Goal: Find specific page/section: Find specific page/section

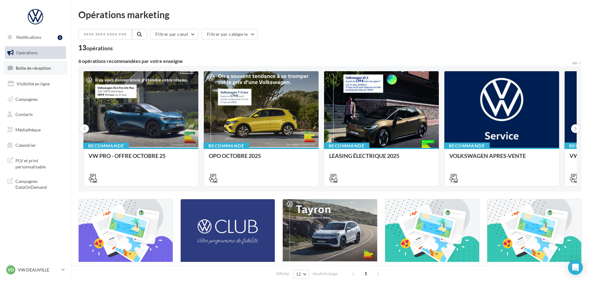
click at [43, 70] on span "Boîte de réception" at bounding box center [33, 67] width 35 height 5
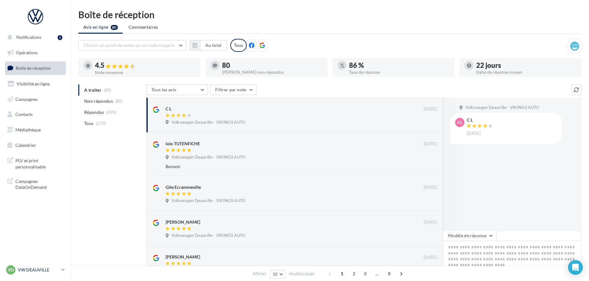
click at [45, 270] on p "VW DEAUVILLE" at bounding box center [38, 270] width 41 height 6
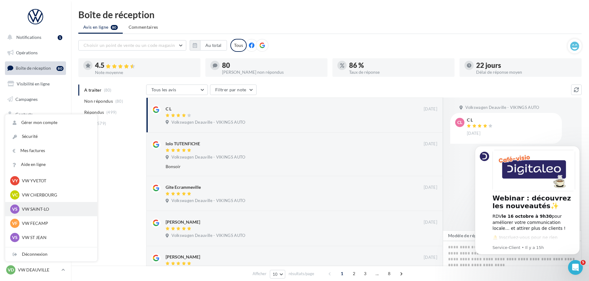
click at [37, 206] on p "VW SAINT-LO" at bounding box center [56, 209] width 68 height 6
